Goal: Task Accomplishment & Management: Manage account settings

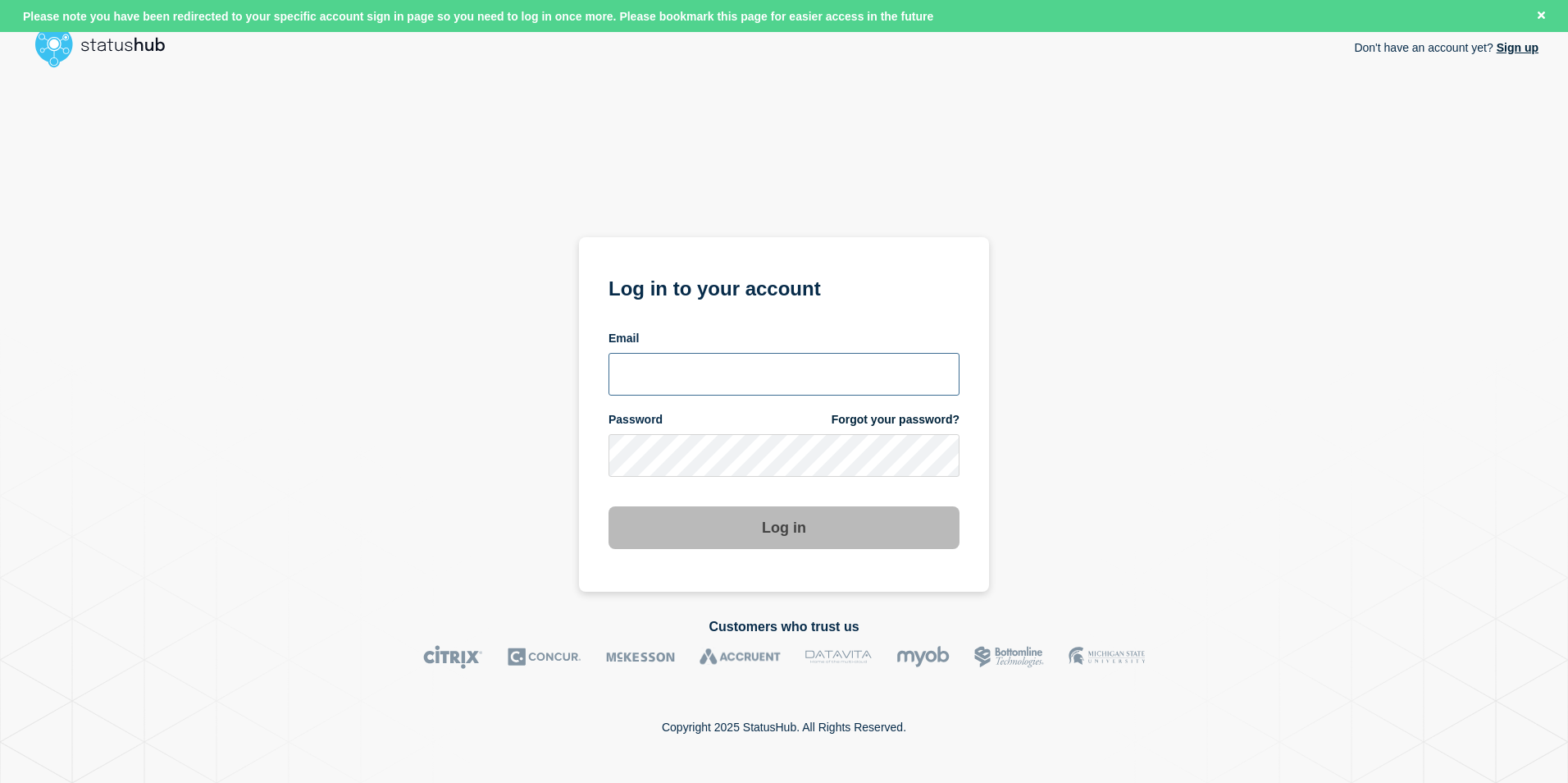
type input "tj.boparan@kocho.co.uk"
click at [892, 526] on button "Log in" at bounding box center [784, 528] width 351 height 42
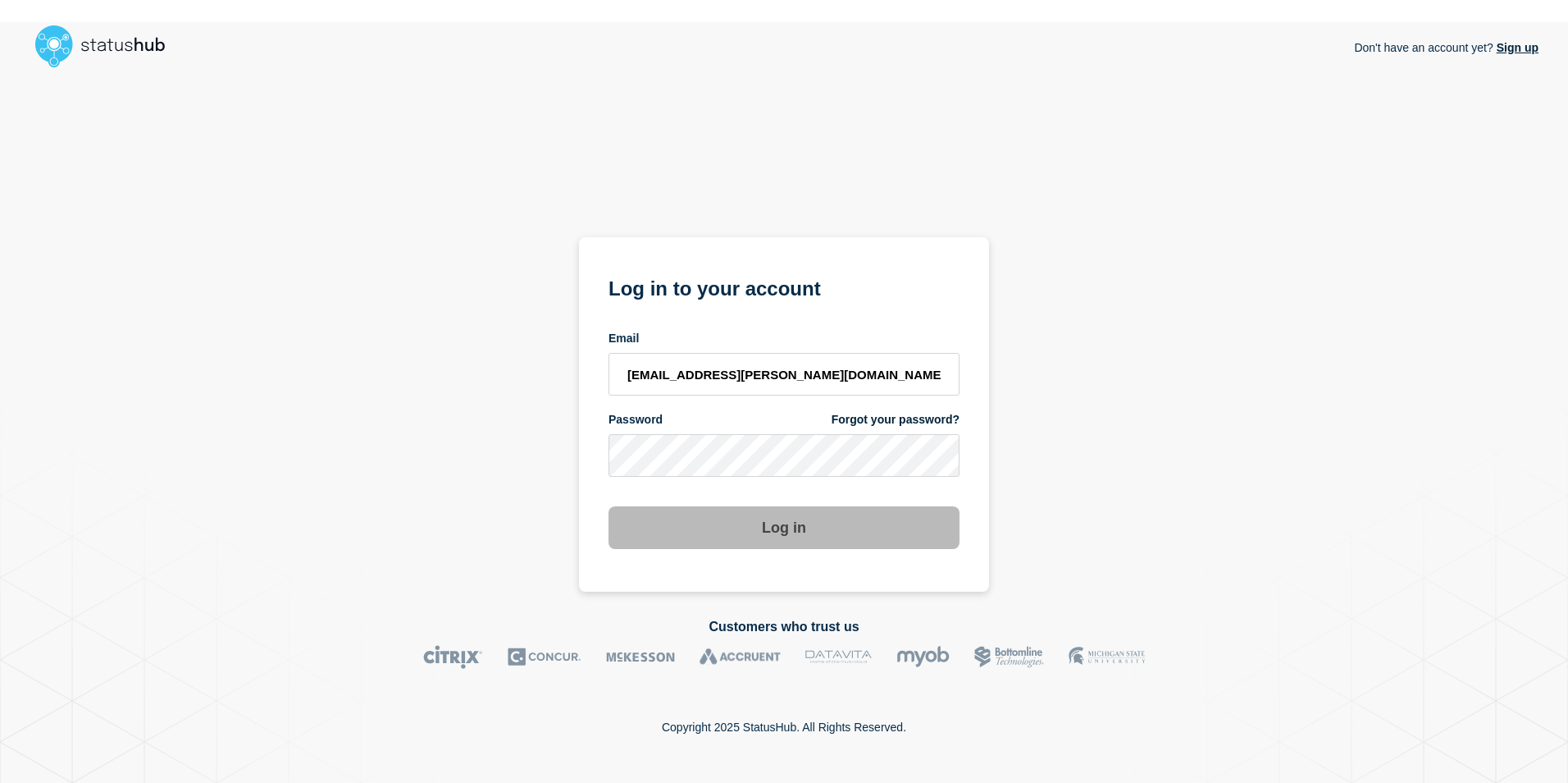
click at [1086, 457] on div "Don't have an account yet? Sign up Log in to your account Email tj.boparan@koch…" at bounding box center [784, 333] width 1509 height 517
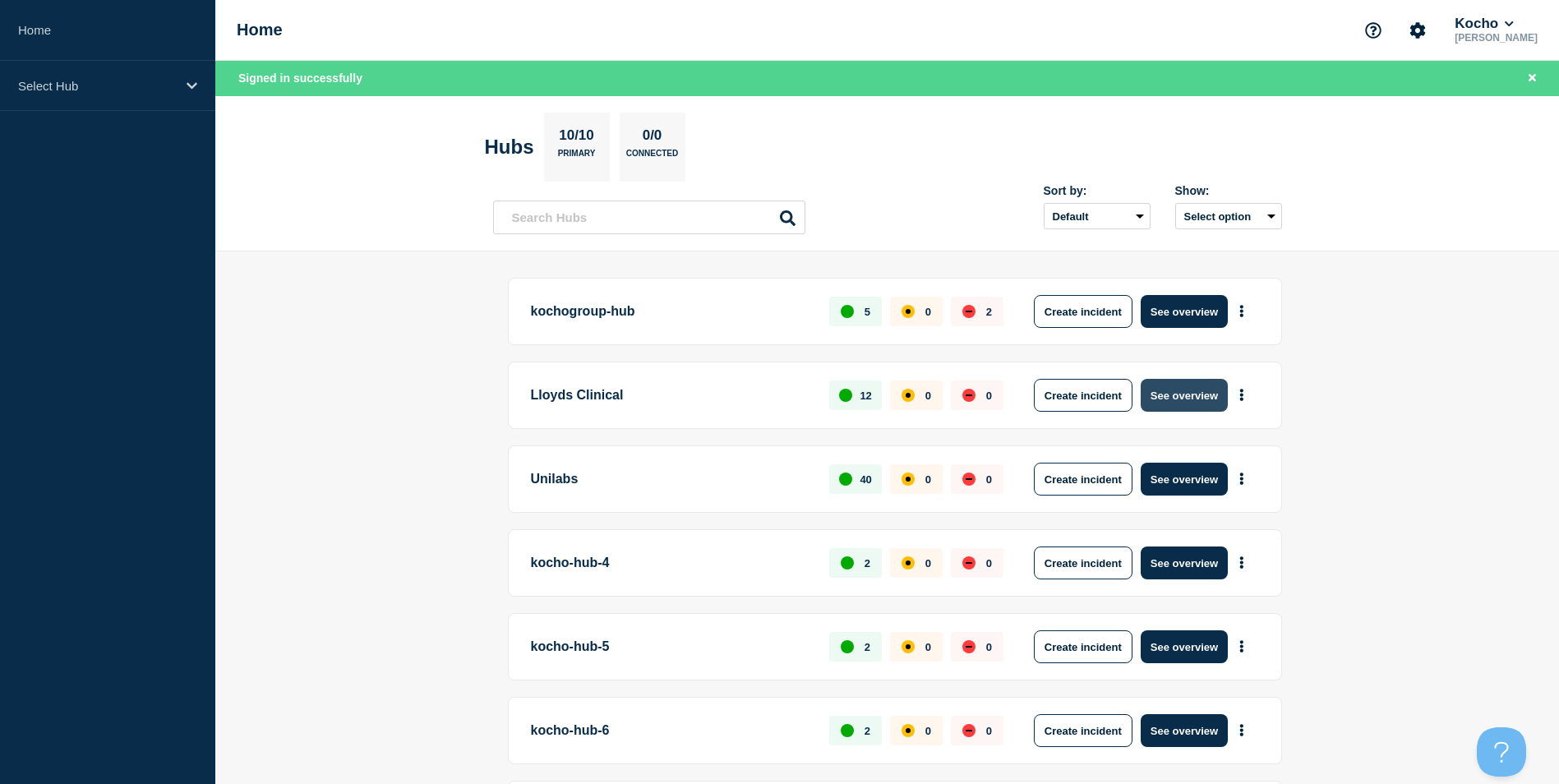
click at [1194, 396] on button "See overview" at bounding box center [1184, 396] width 87 height 33
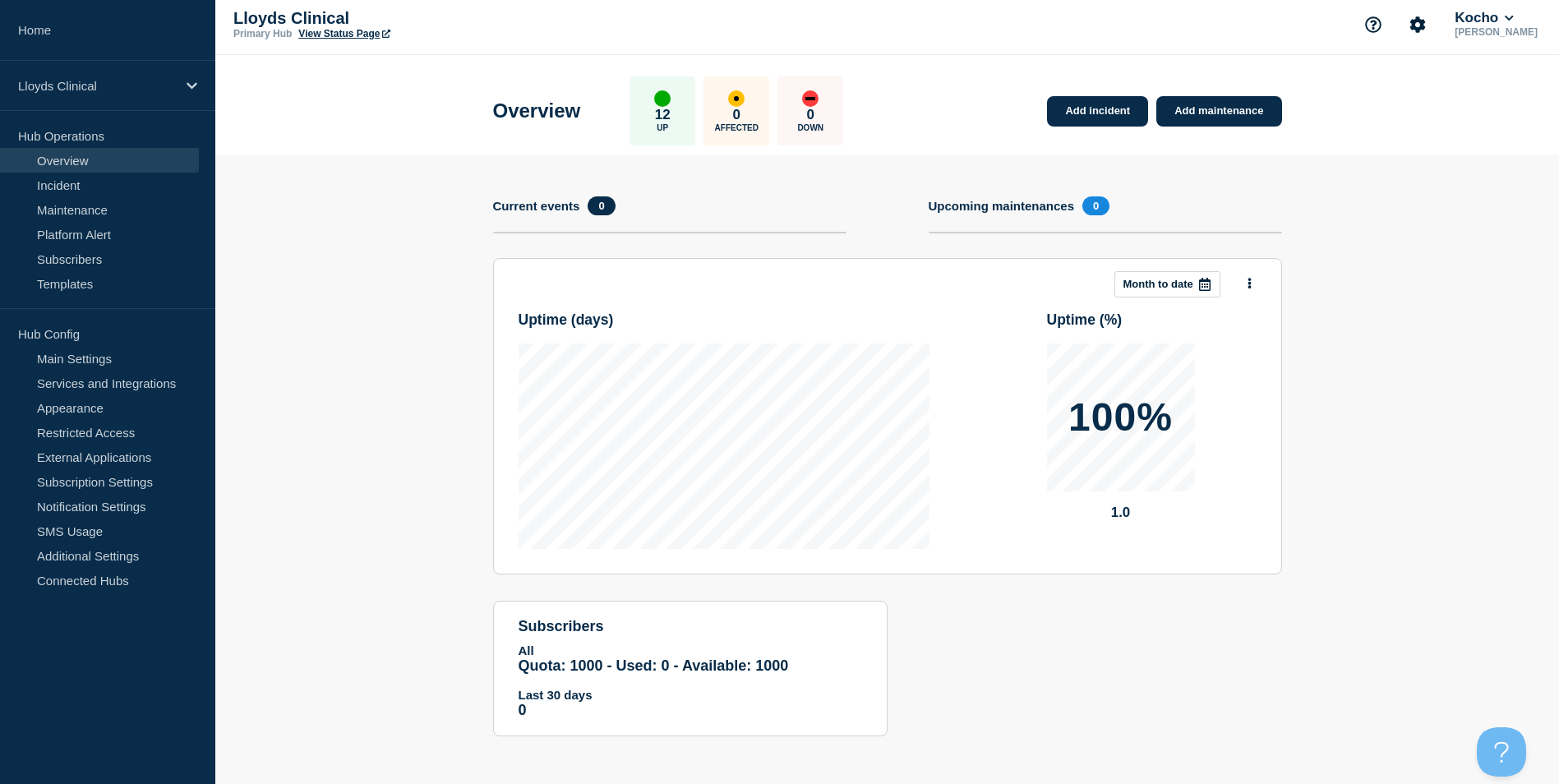
scroll to position [7, 0]
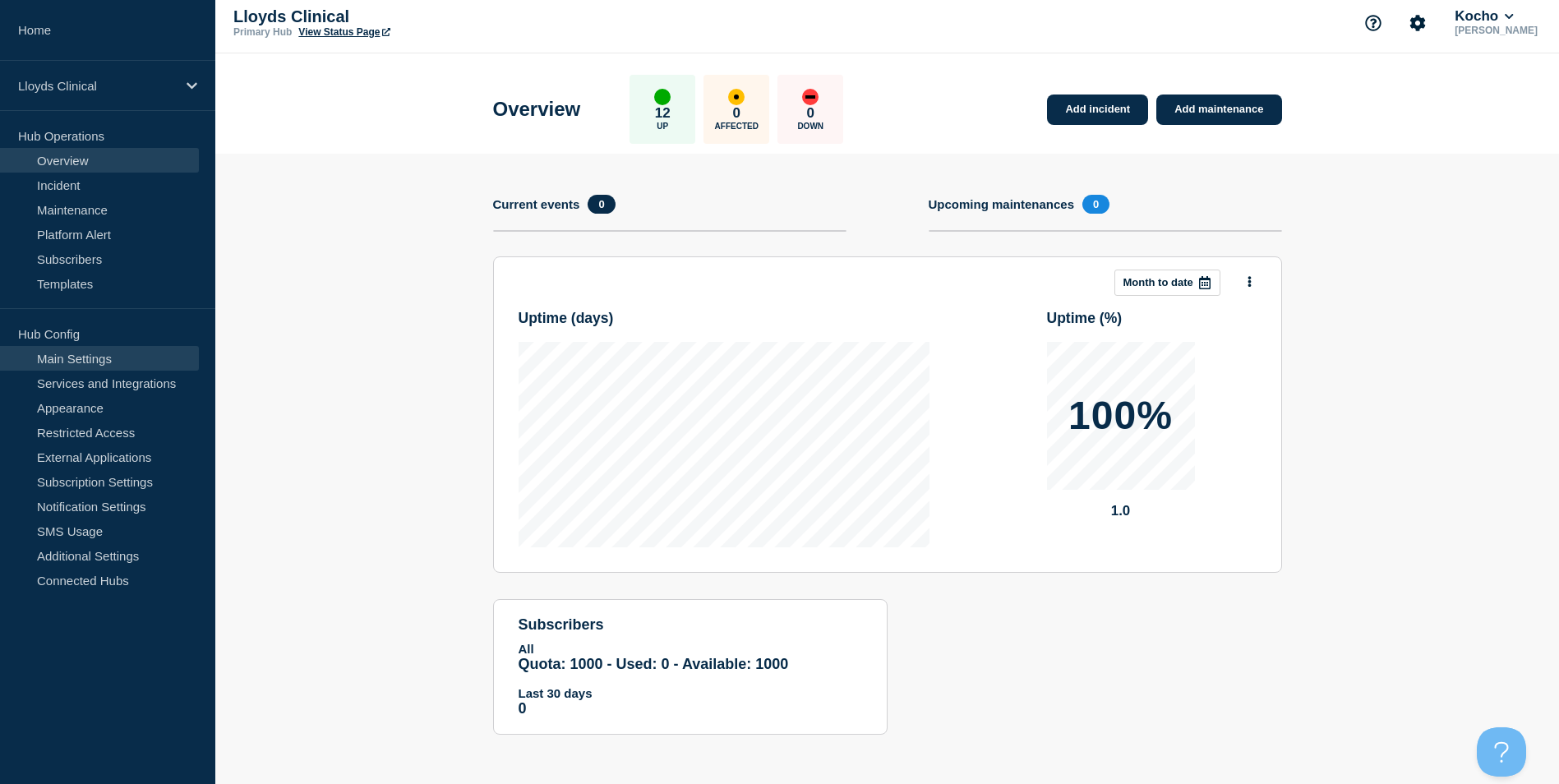
click at [90, 357] on link "Main Settings" at bounding box center [100, 358] width 199 height 25
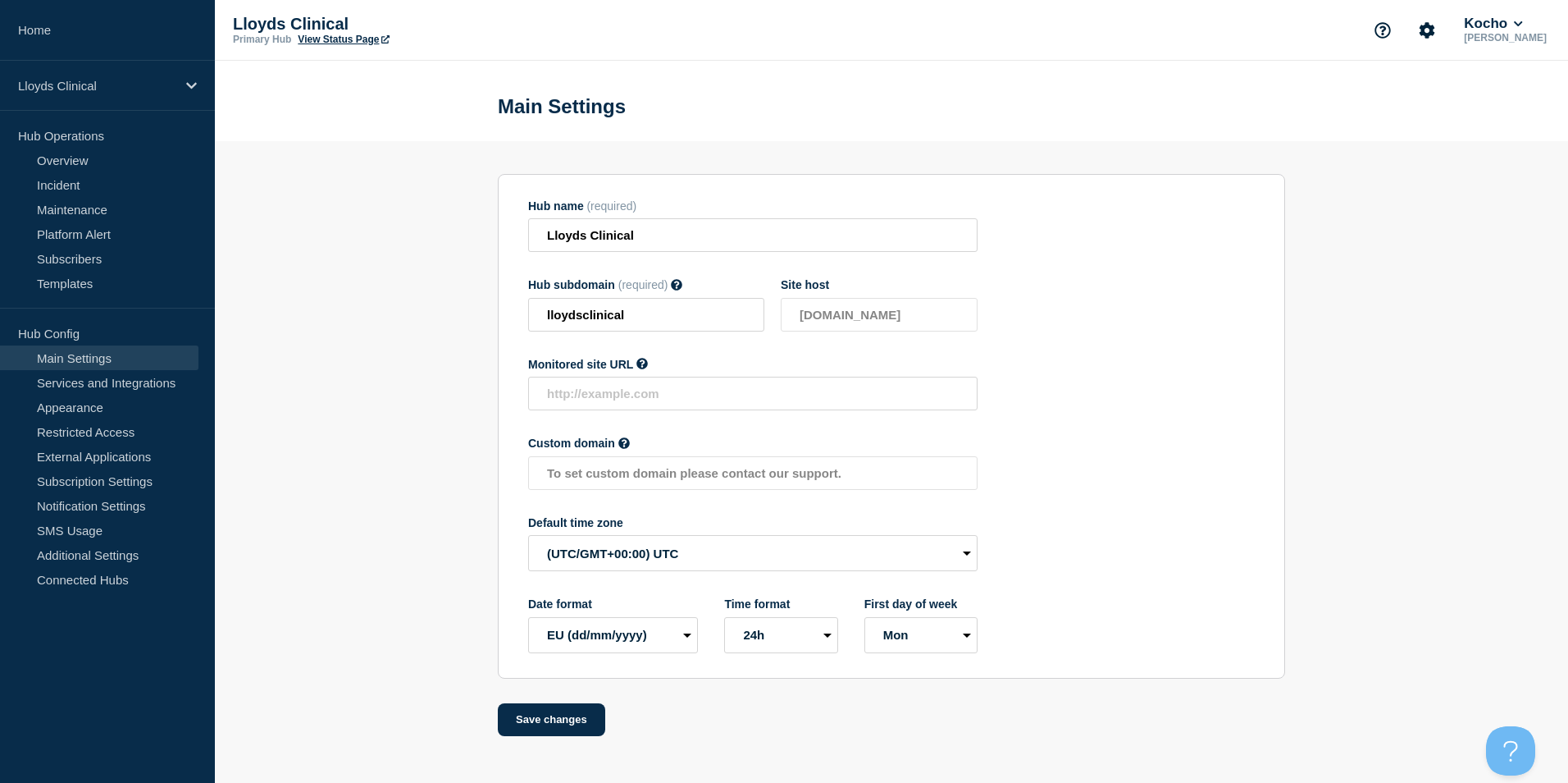
click at [100, 364] on link "Main Settings" at bounding box center [99, 357] width 199 height 25
click at [108, 380] on link "Services and Integrations" at bounding box center [99, 382] width 199 height 25
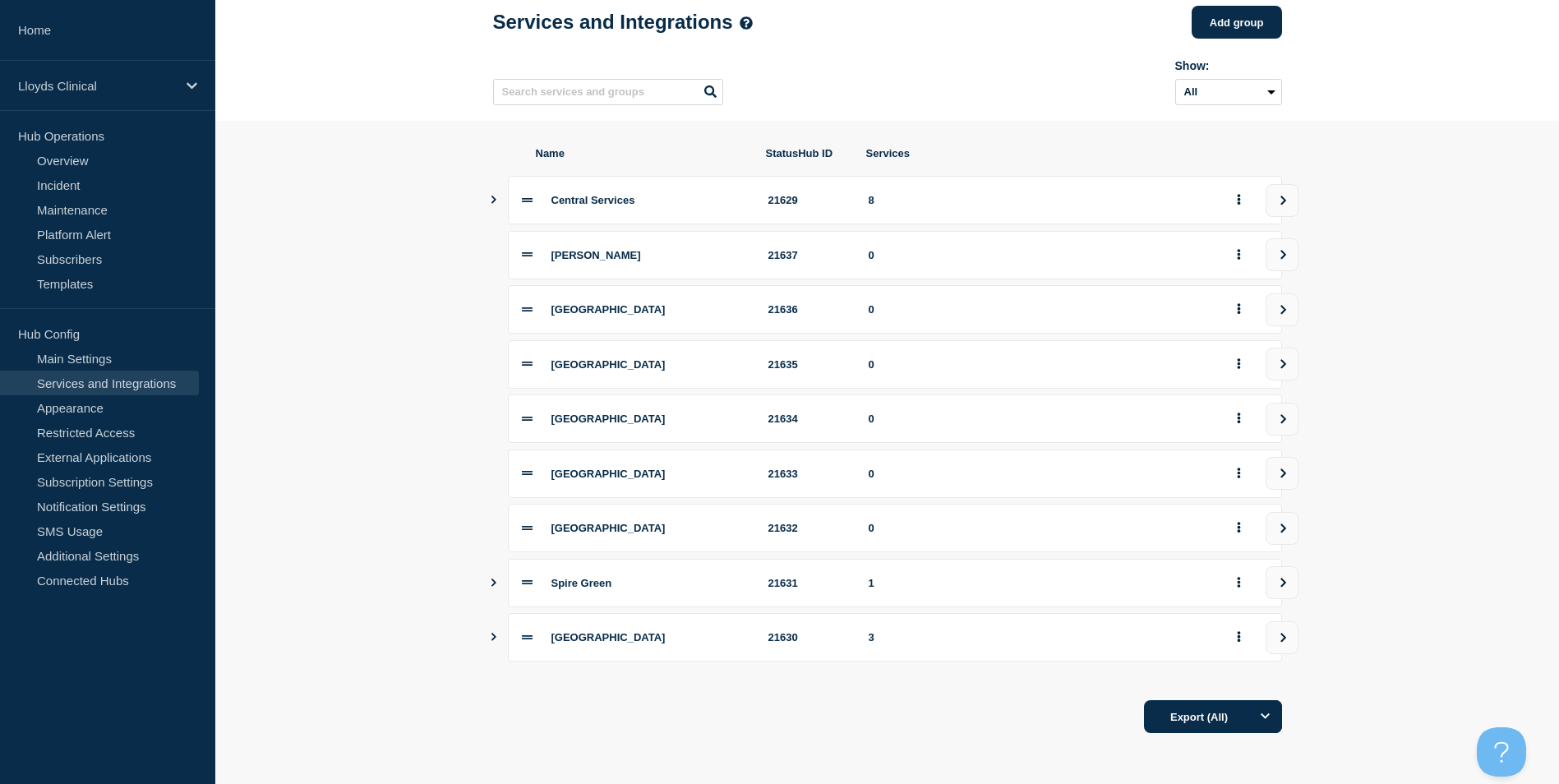
scroll to position [91, 0]
click at [524, 417] on icon at bounding box center [528, 419] width 11 height 11
click at [579, 422] on span "[GEOGRAPHIC_DATA]" at bounding box center [609, 418] width 114 height 12
click at [524, 420] on icon at bounding box center [528, 419] width 11 height 4
click at [495, 191] on button "Show services" at bounding box center [494, 200] width 8 height 49
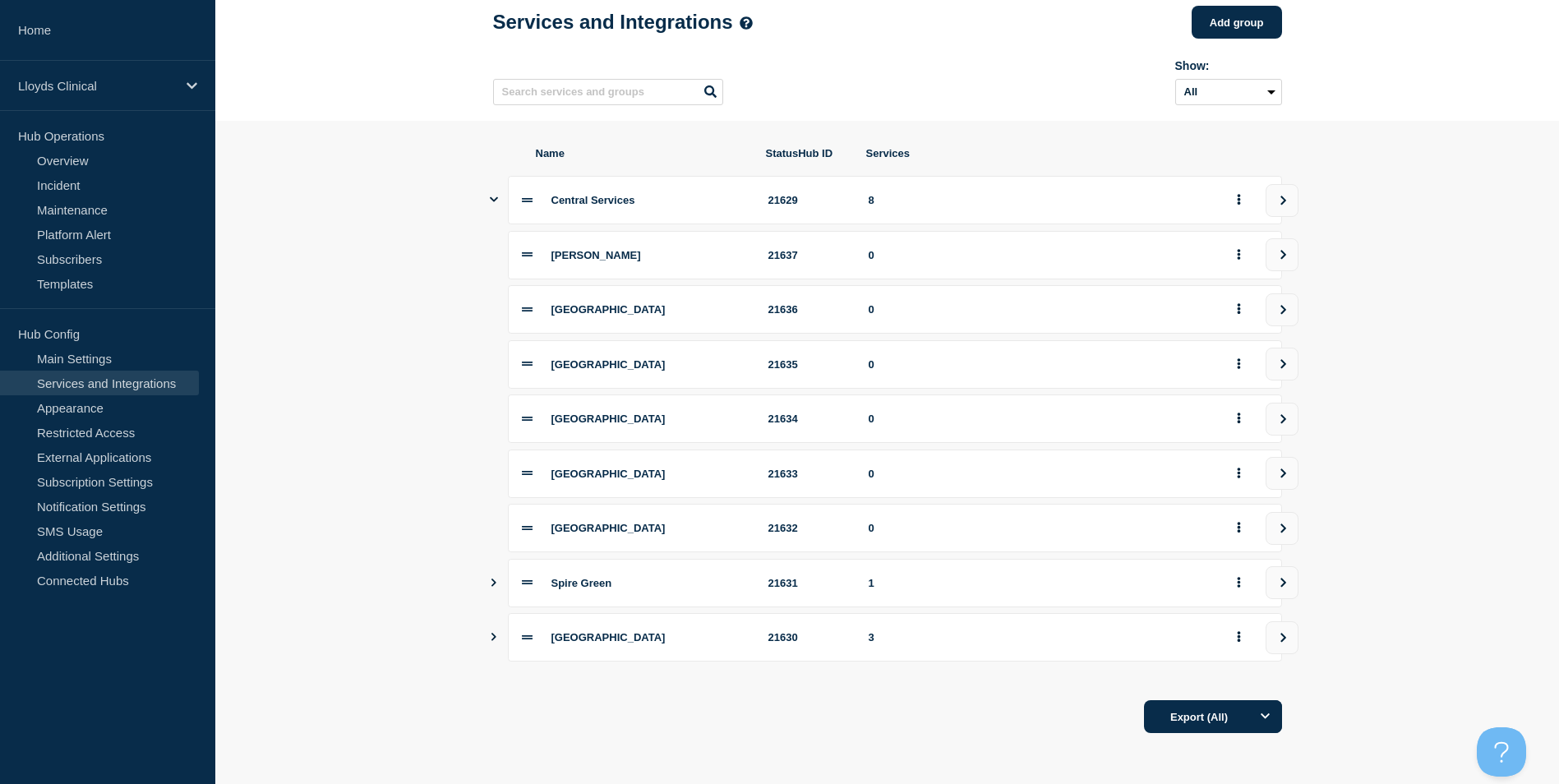
click at [494, 195] on icon "Show services" at bounding box center [494, 199] width 8 height 11
click at [494, 196] on icon "Show services" at bounding box center [494, 199] width 11 height 8
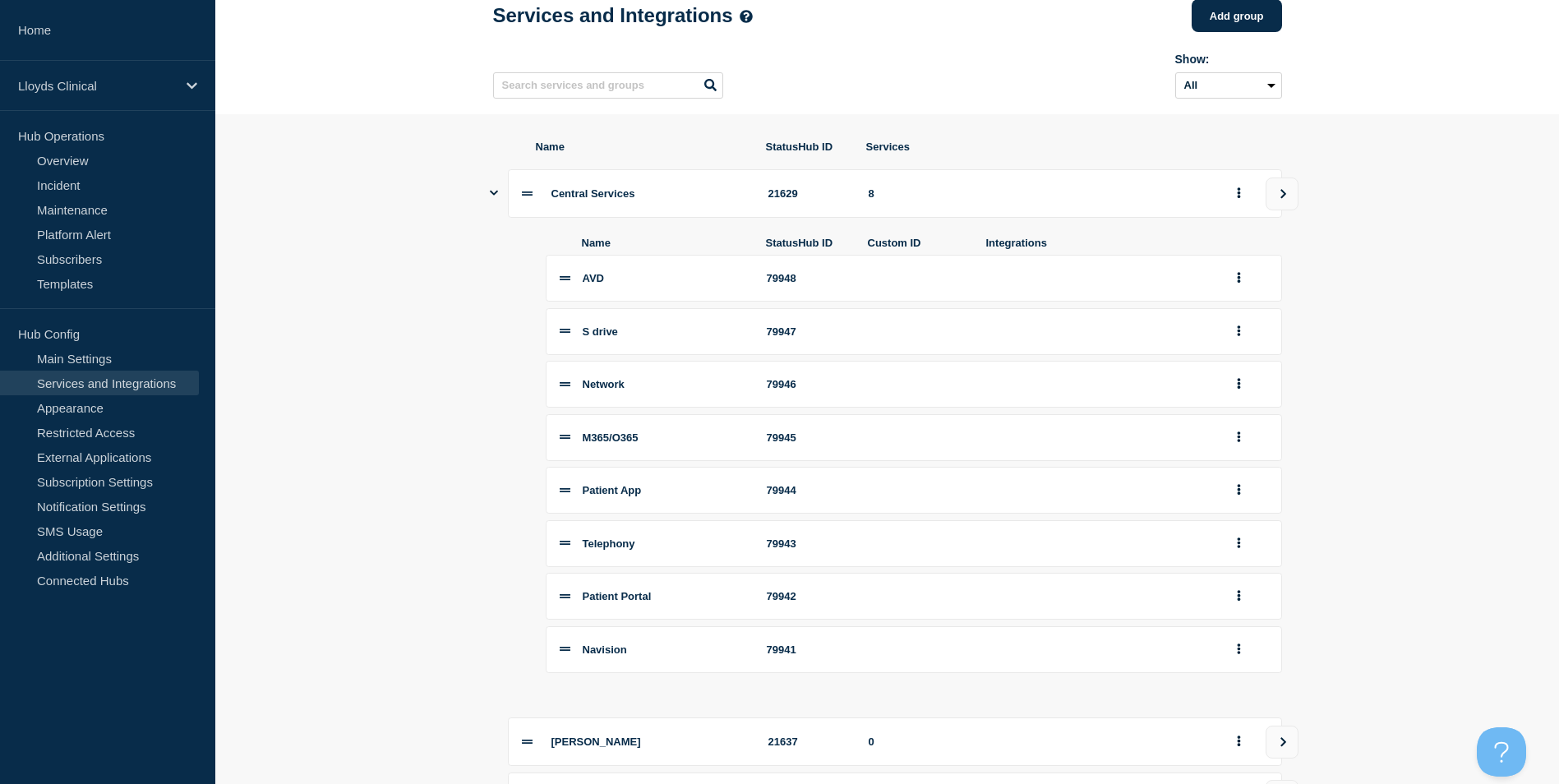
click at [470, 285] on section "Name StatusHub ID Services Central Services 21629 8 Name StatusHub ID Custom ID…" at bounding box center [887, 681] width 1344 height 1133
click at [491, 196] on icon "Show services" at bounding box center [494, 193] width 8 height 5
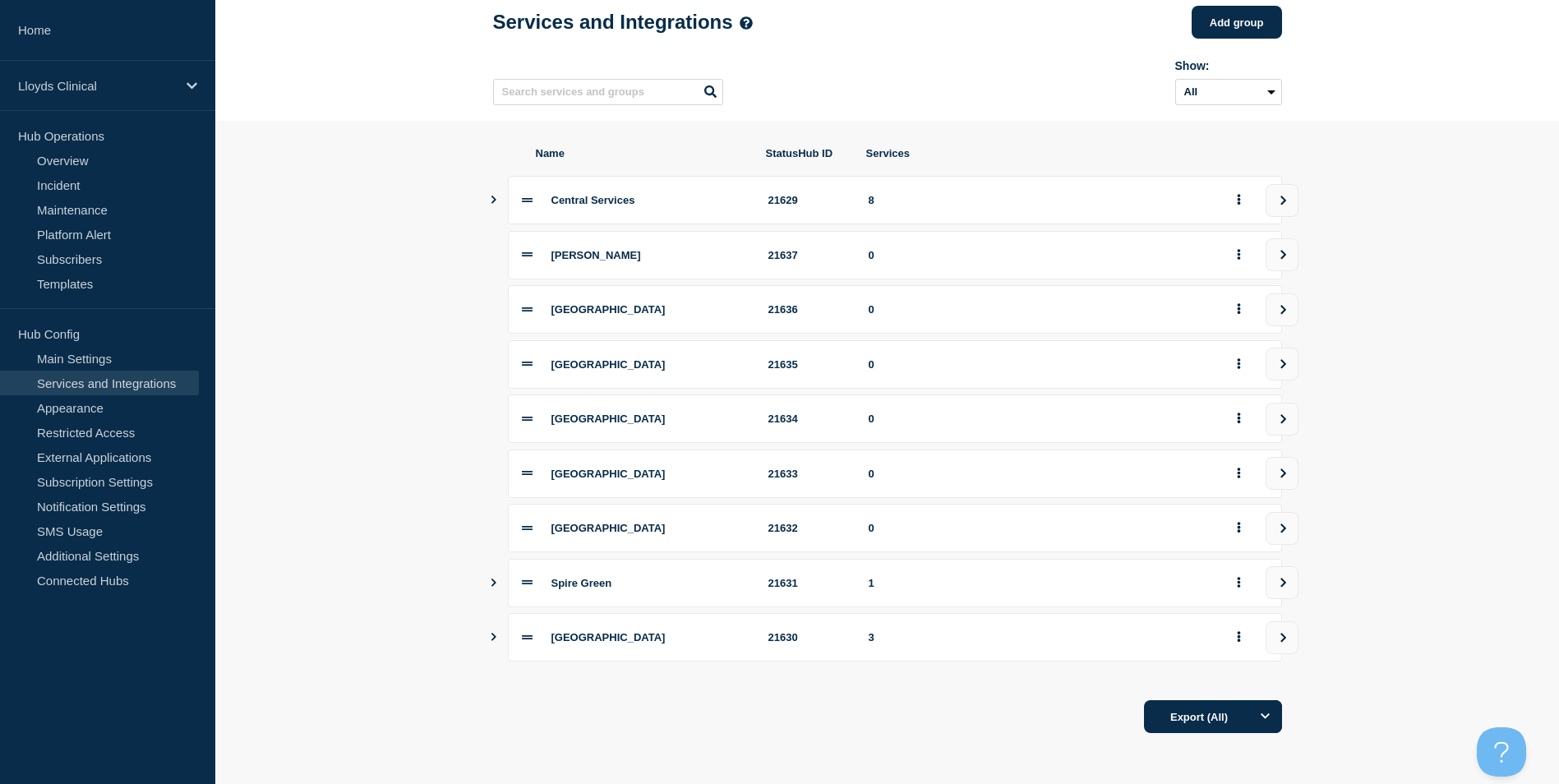
click at [492, 639] on icon "Show services" at bounding box center [494, 636] width 11 height 8
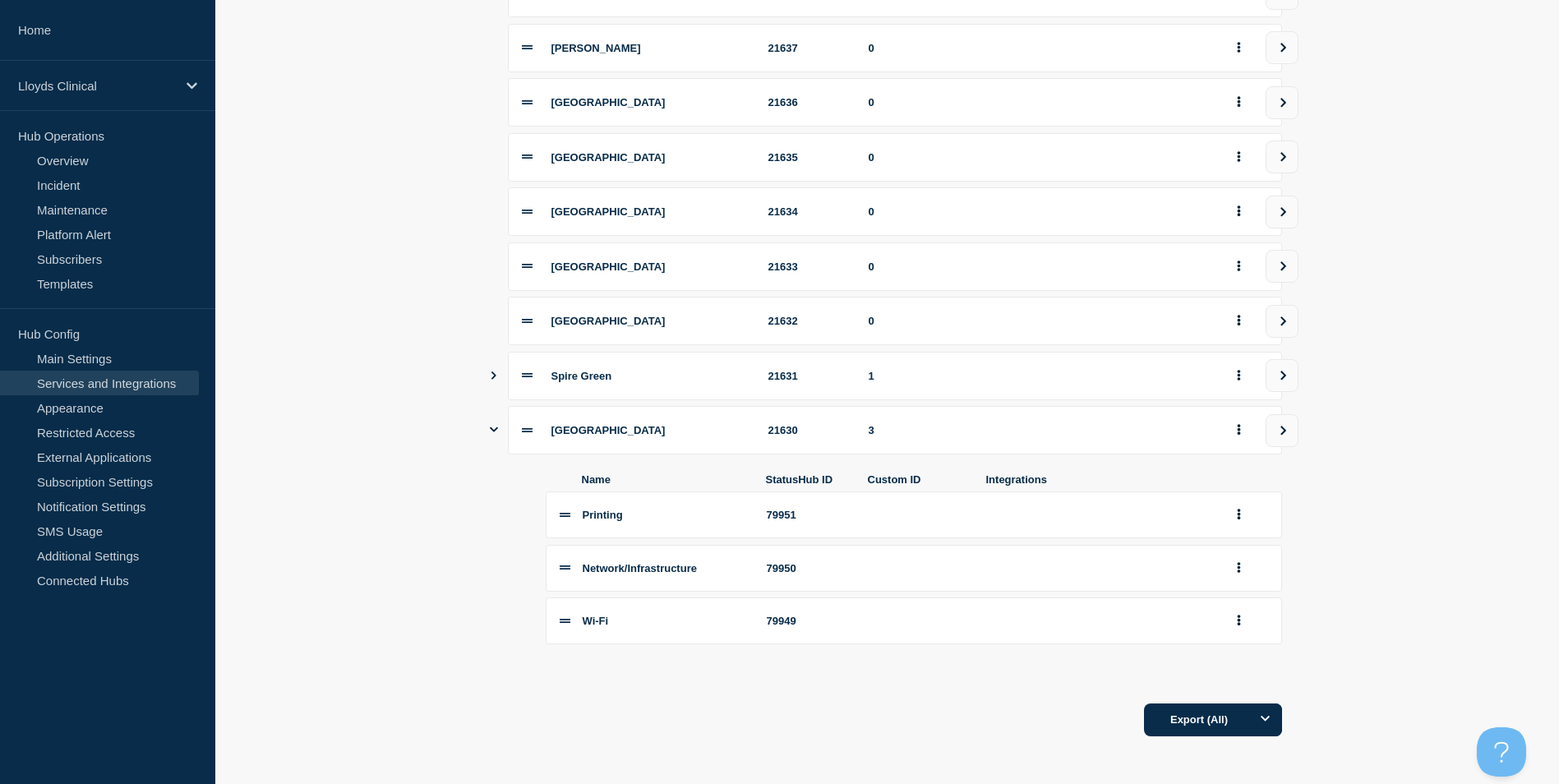
scroll to position [304, 0]
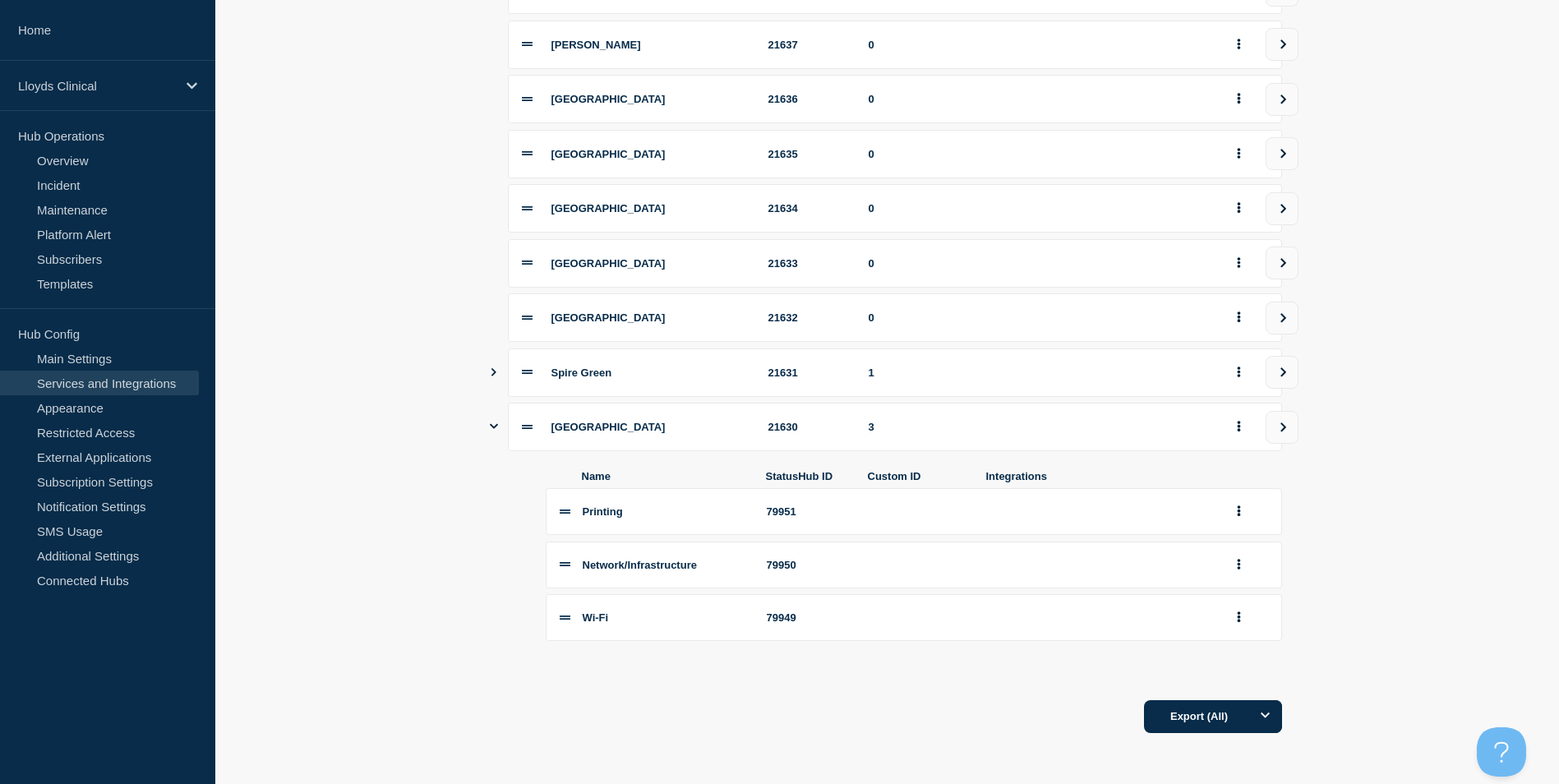
click at [492, 368] on icon "Show services" at bounding box center [494, 372] width 11 height 8
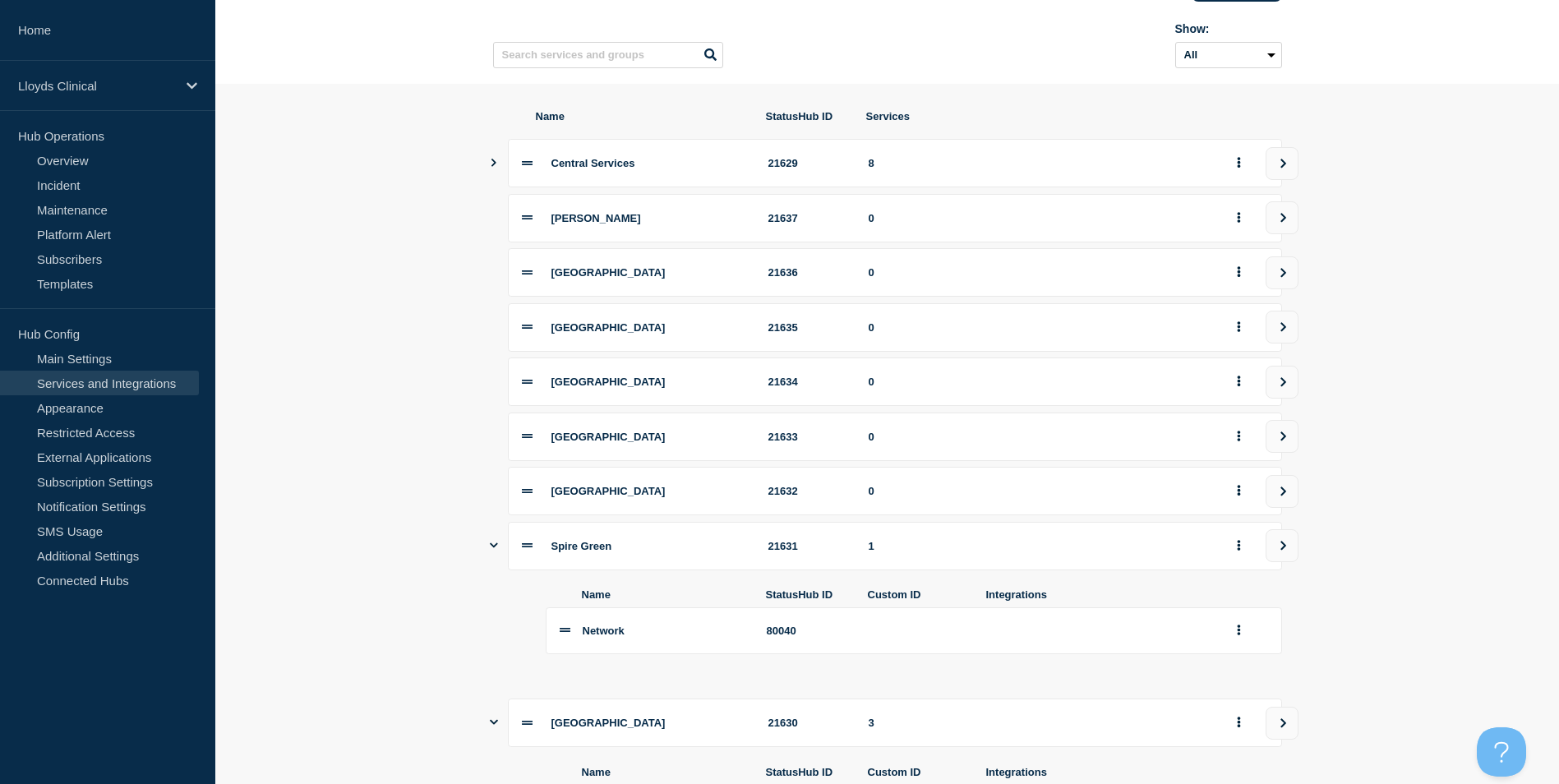
scroll to position [0, 0]
